Goal: Task Accomplishment & Management: Manage account settings

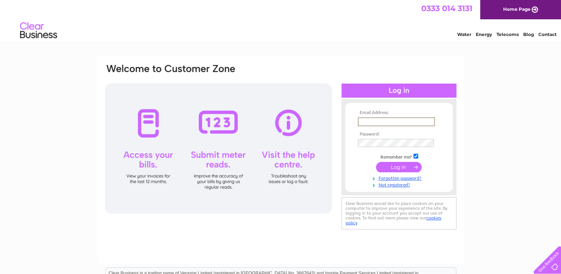
click at [380, 125] on input "text" at bounding box center [396, 121] width 77 height 9
click at [394, 167] on input "submit" at bounding box center [399, 166] width 46 height 10
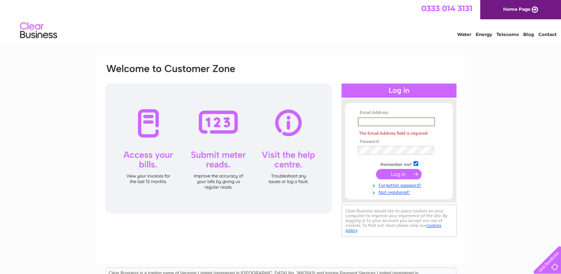
click at [370, 122] on input "text" at bounding box center [396, 121] width 77 height 9
type input "broadleaf12@aol.com"
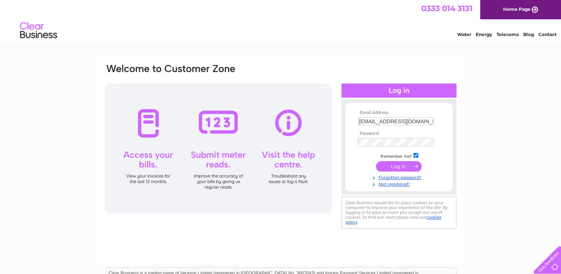
click at [390, 167] on input "submit" at bounding box center [399, 166] width 46 height 10
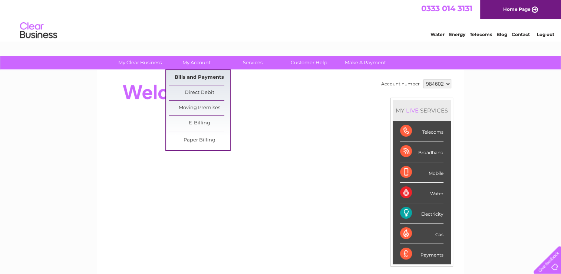
click at [202, 78] on link "Bills and Payments" at bounding box center [199, 77] width 61 height 15
click at [194, 78] on link "Bills and Payments" at bounding box center [199, 77] width 61 height 15
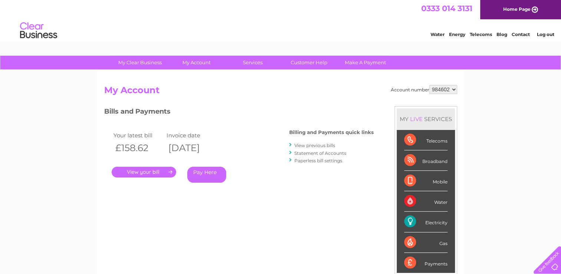
click at [302, 145] on link "View previous bills" at bounding box center [315, 145] width 41 height 6
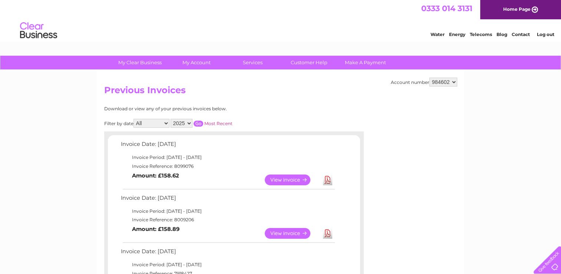
click at [284, 179] on link "View" at bounding box center [292, 179] width 55 height 11
